Goal: Information Seeking & Learning: Learn about a topic

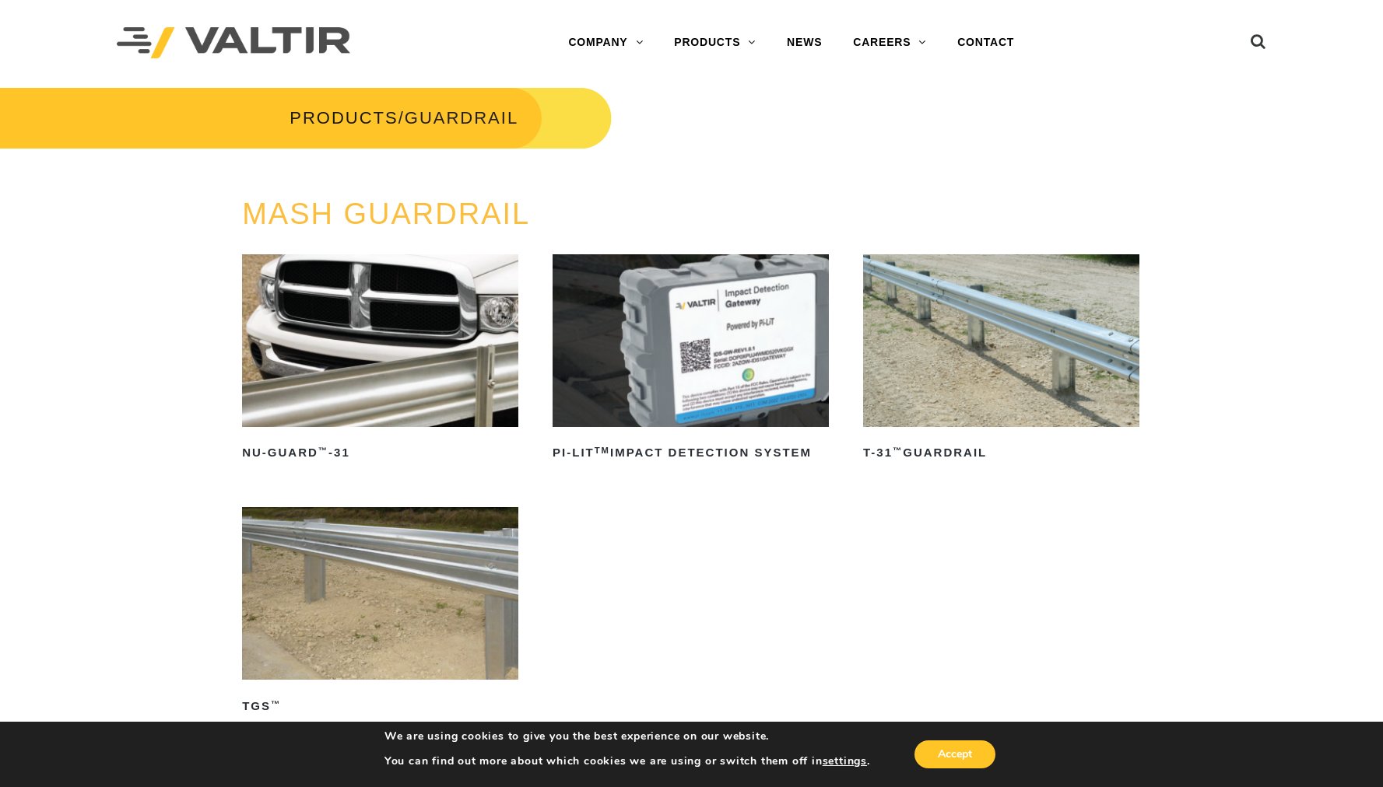
drag, startPoint x: 1170, startPoint y: 468, endPoint x: 1162, endPoint y: 477, distance: 12.1
click at [1170, 468] on div "MASH GUARDRAIL NU-GUARD ™ -31 Read more PI-LIT TM Impact Detection System Read …" at bounding box center [691, 515] width 1383 height 634
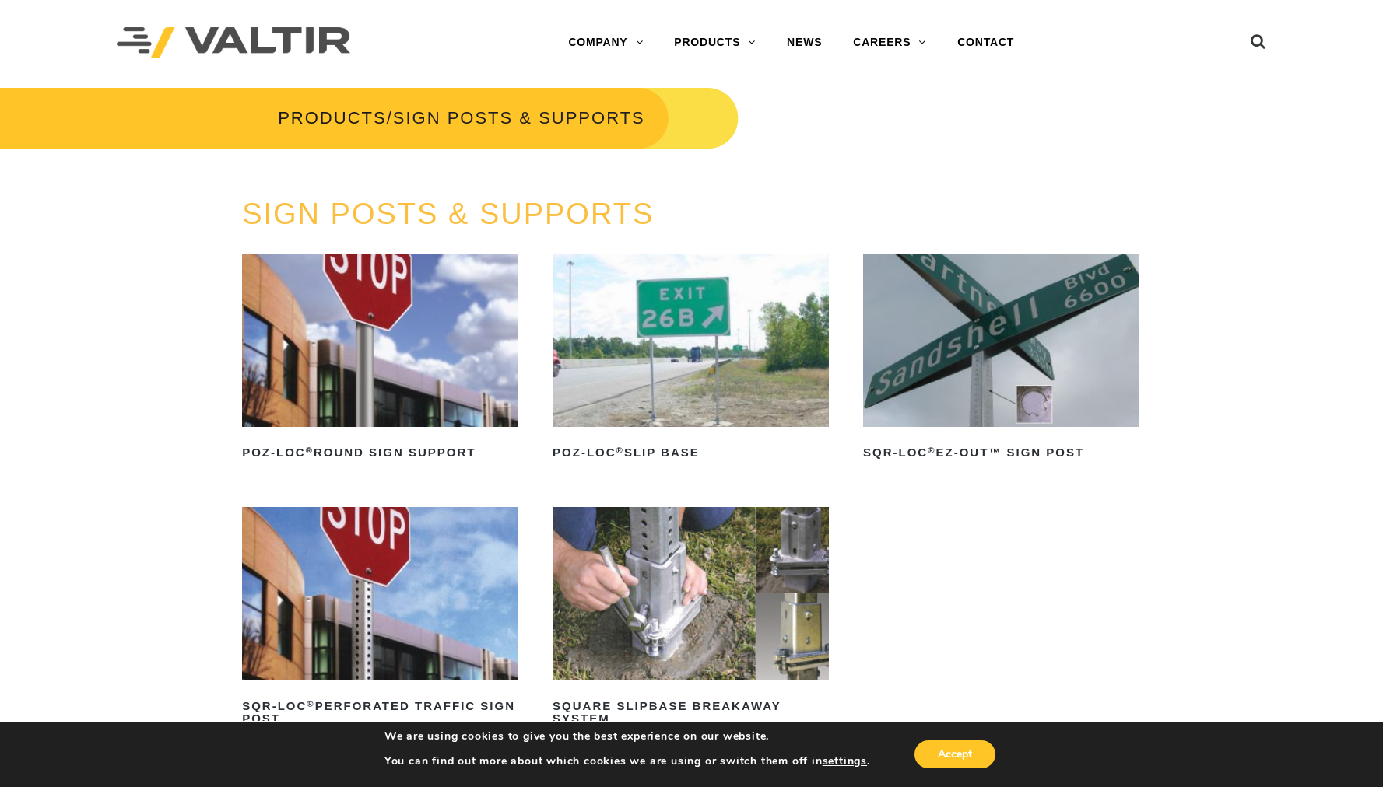
click at [961, 314] on img at bounding box center [1001, 340] width 276 height 173
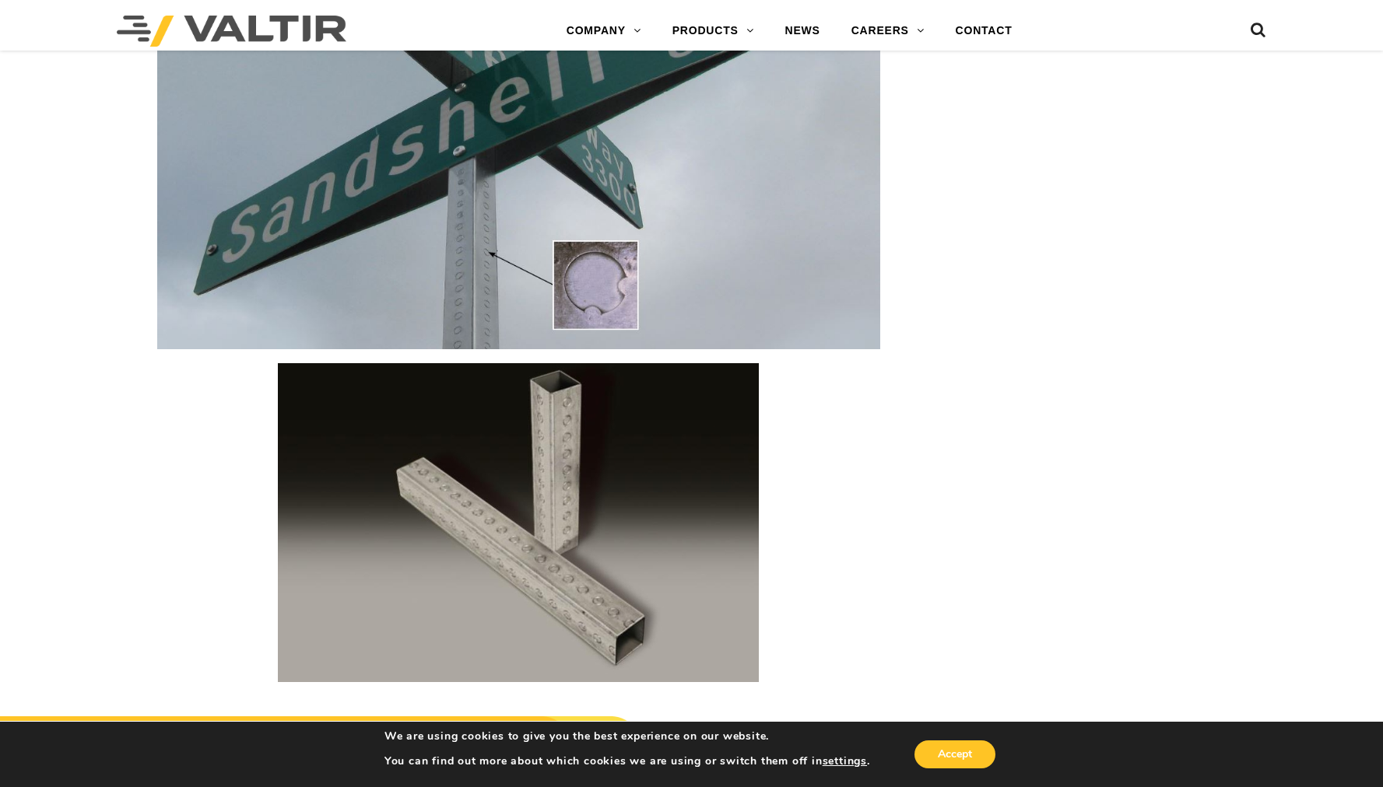
scroll to position [2101, 0]
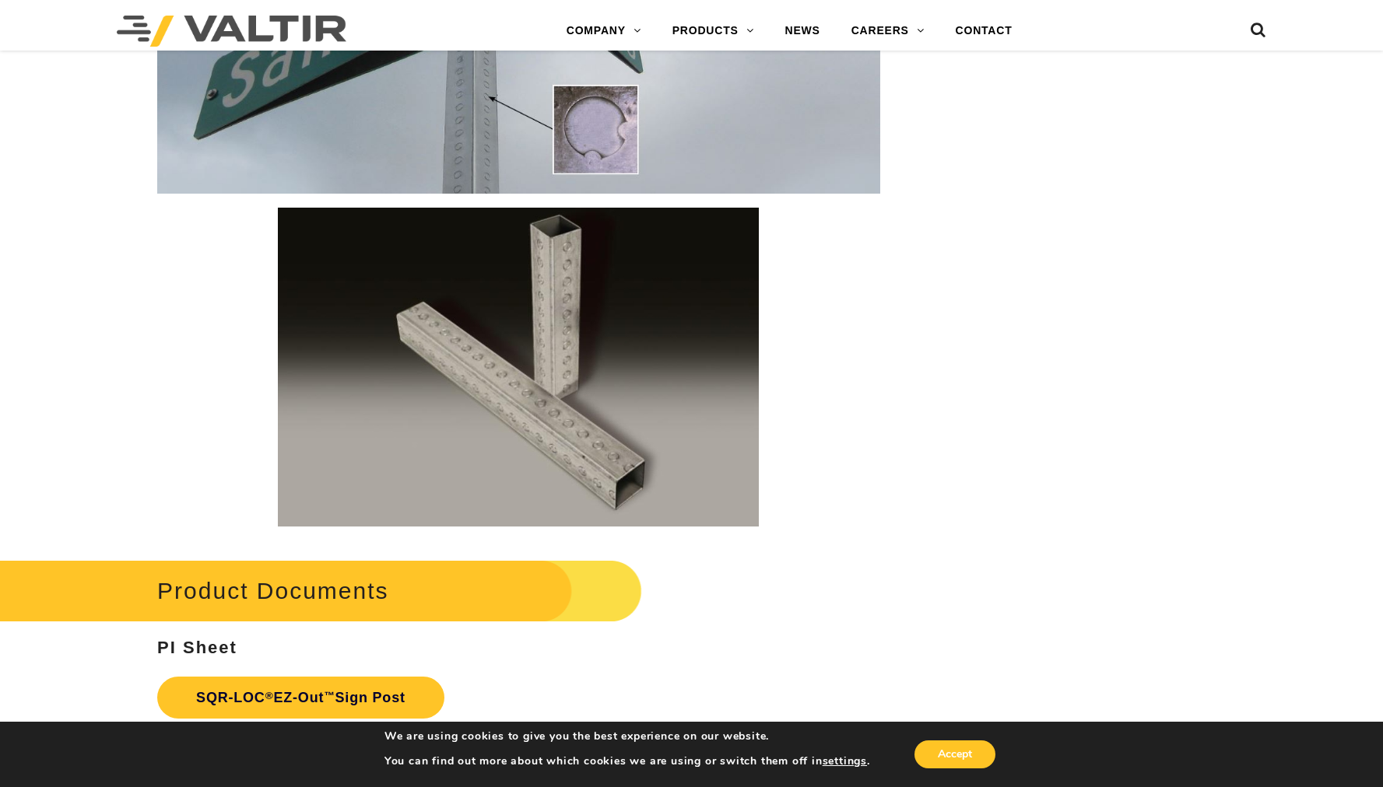
drag, startPoint x: 824, startPoint y: 314, endPoint x: 783, endPoint y: 293, distance: 45.9
click at [825, 314] on p at bounding box center [518, 367] width 723 height 319
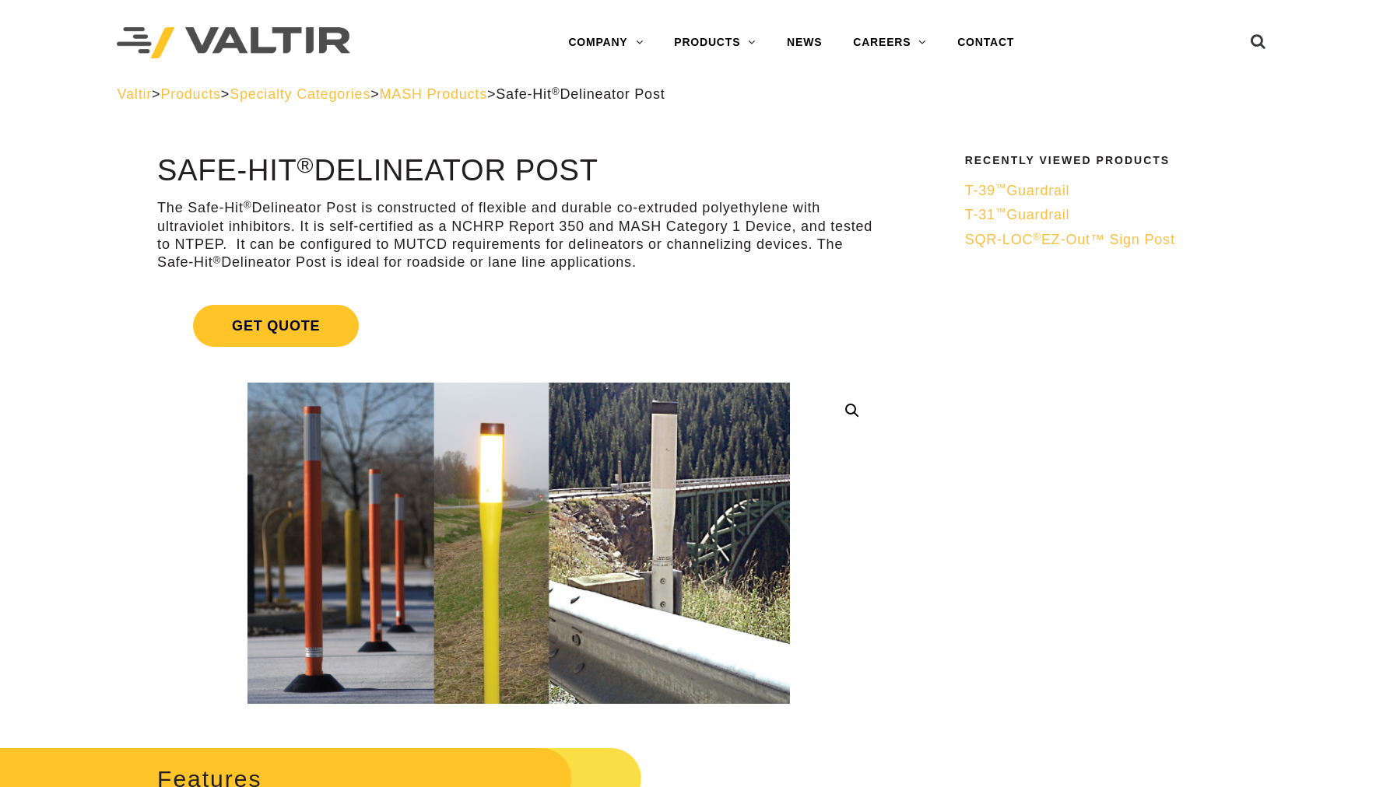
scroll to position [78, 0]
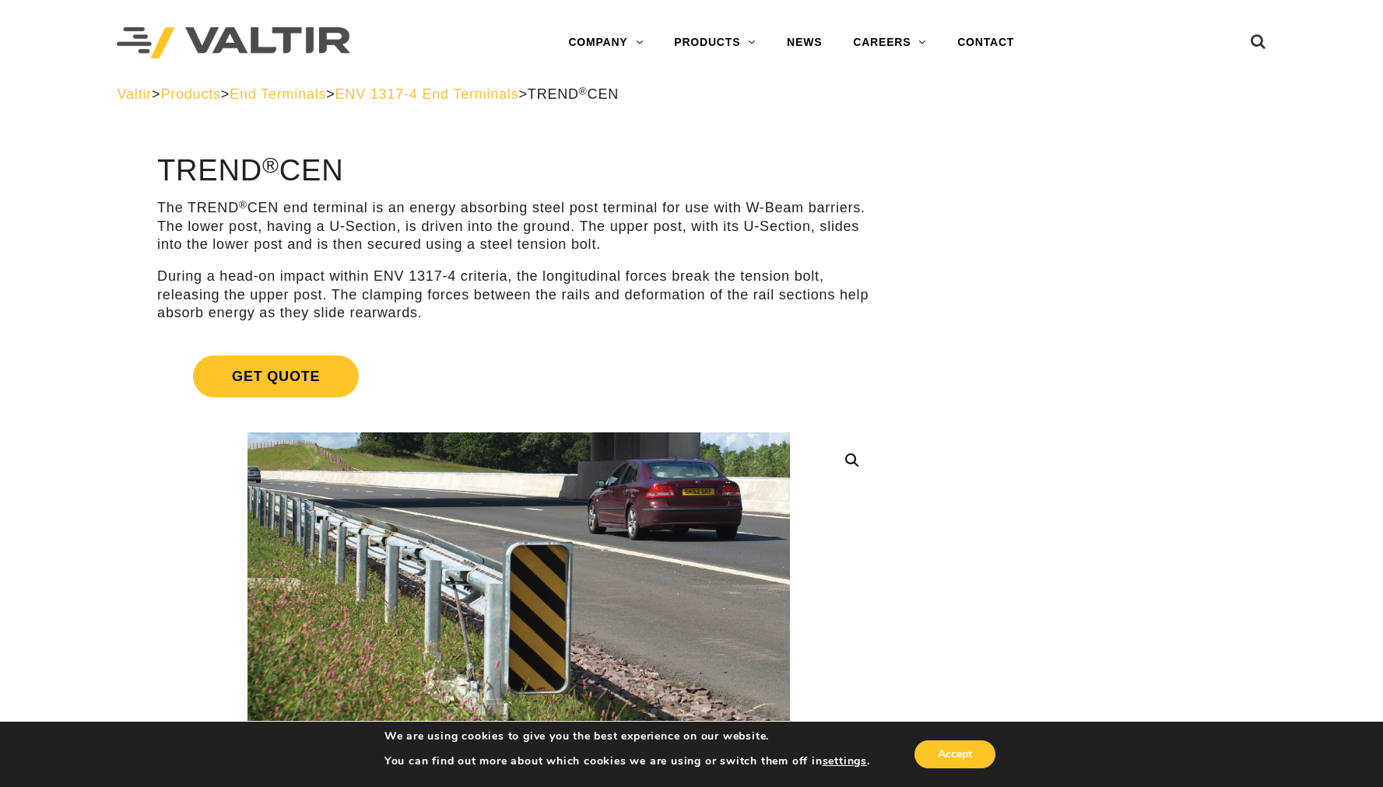
scroll to position [78, 0]
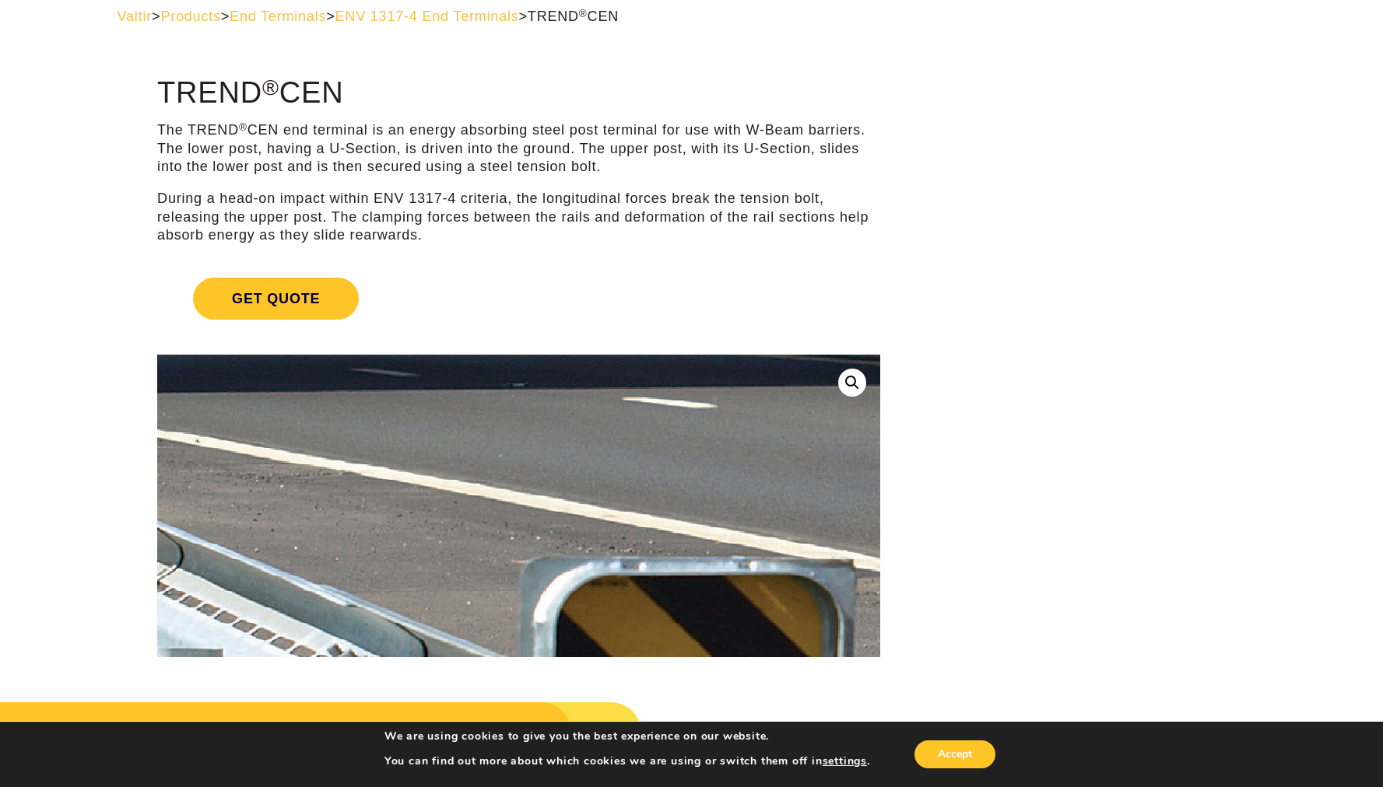
drag, startPoint x: 489, startPoint y: 440, endPoint x: 1085, endPoint y: 289, distance: 614.1
